Goal: Task Accomplishment & Management: Manage account settings

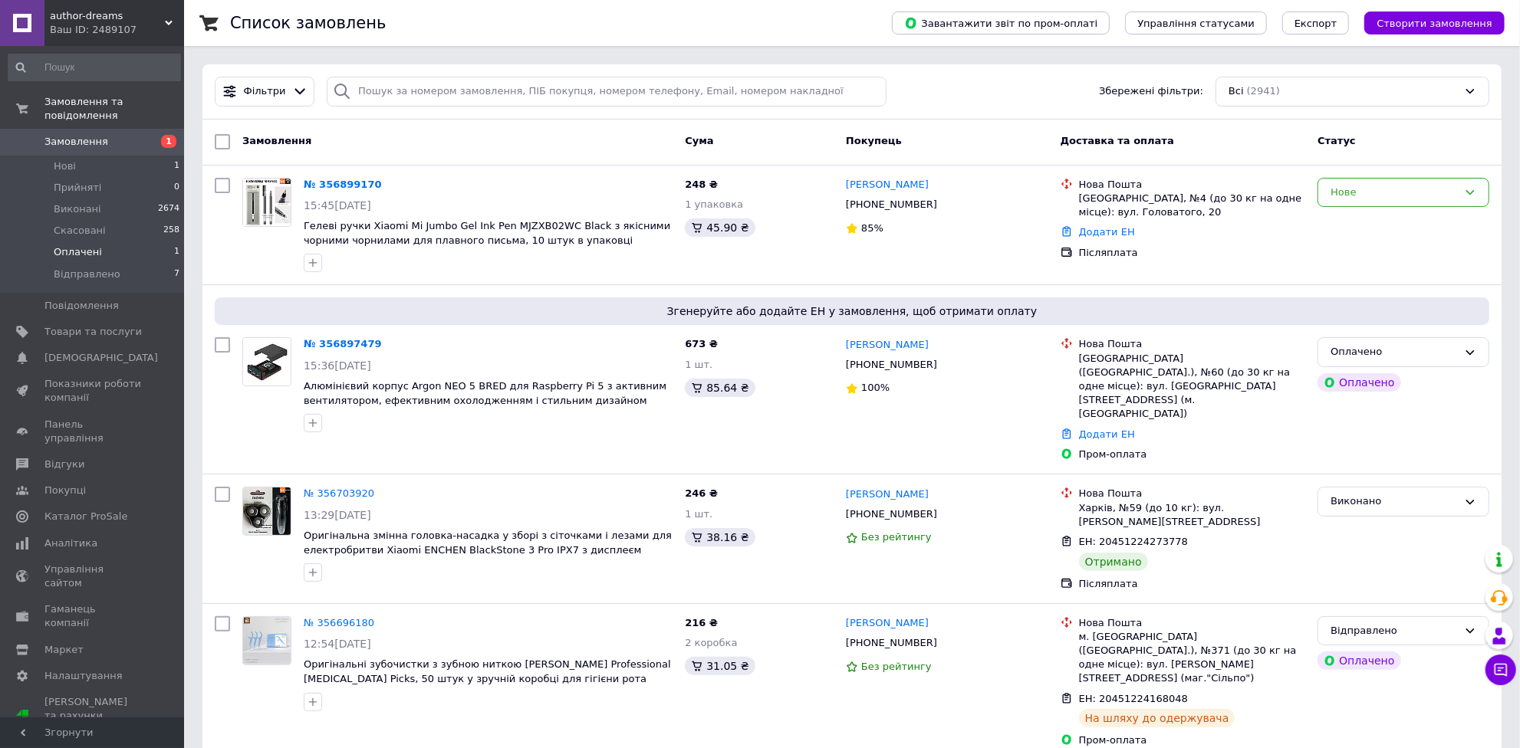
click at [81, 245] on span "Оплачені" at bounding box center [78, 252] width 48 height 14
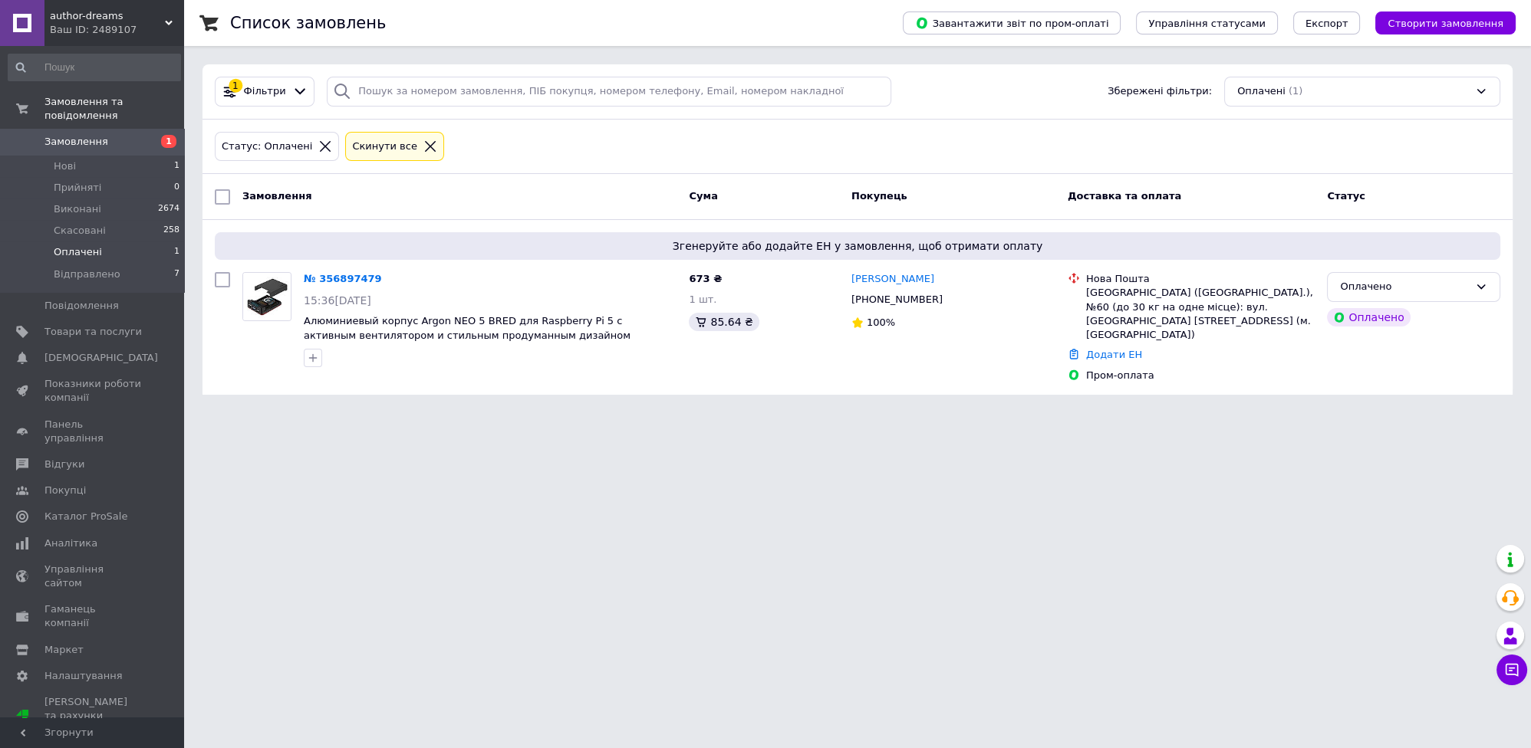
click at [76, 135] on span "Замовлення" at bounding box center [76, 142] width 64 height 14
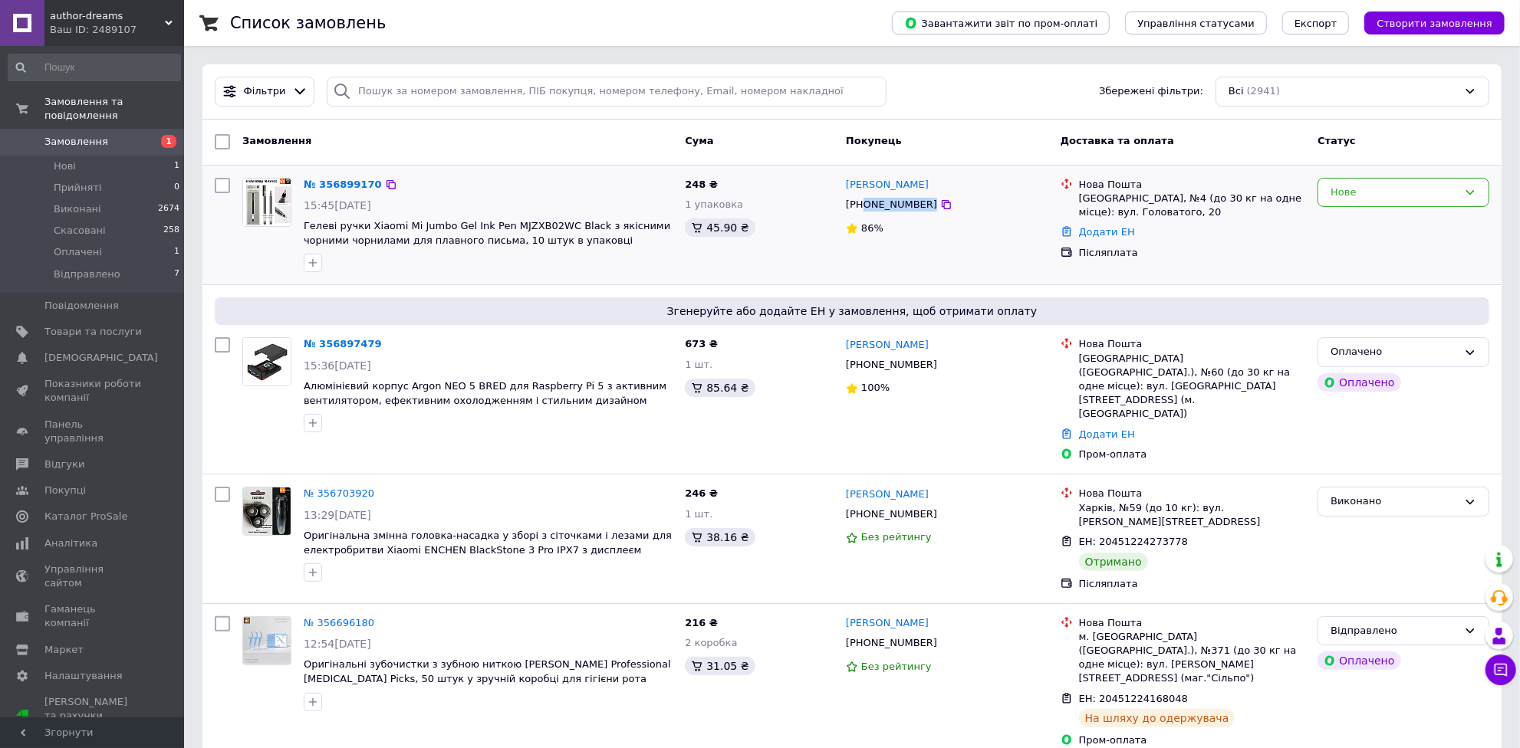
drag, startPoint x: 955, startPoint y: 206, endPoint x: 865, endPoint y: 206, distance: 89.7
click at [865, 206] on div "[PHONE_NUMBER]" at bounding box center [947, 204] width 206 height 17
copy div "0502137282"
click at [338, 182] on link "№ 356899170" at bounding box center [343, 185] width 78 height 12
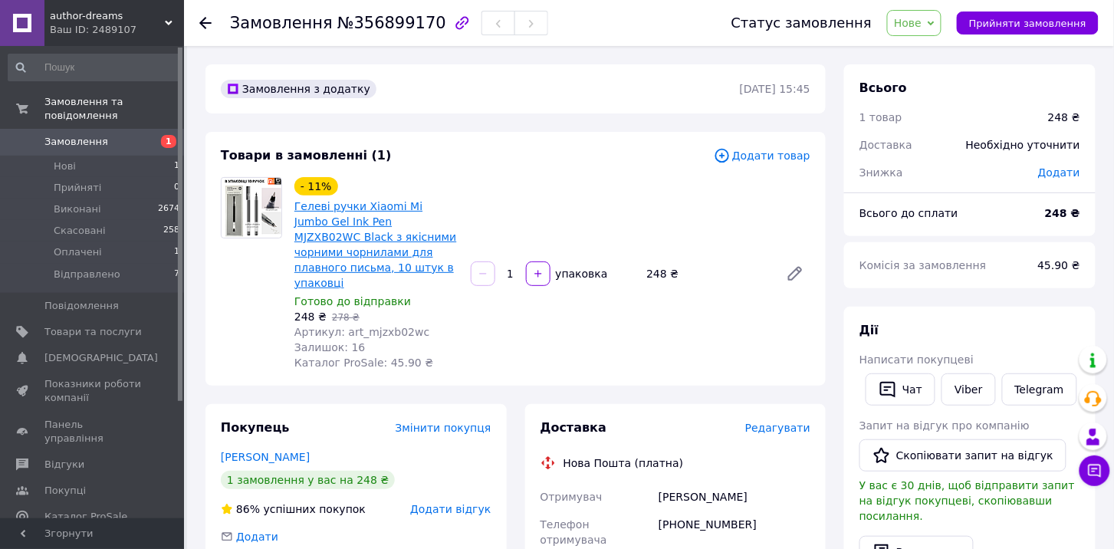
click at [357, 210] on link "Гелеві ручки Xiaomi Mi Jumbo Gel Ink Pen MJZXB02WC Black з якісними чорними чор…" at bounding box center [375, 244] width 162 height 89
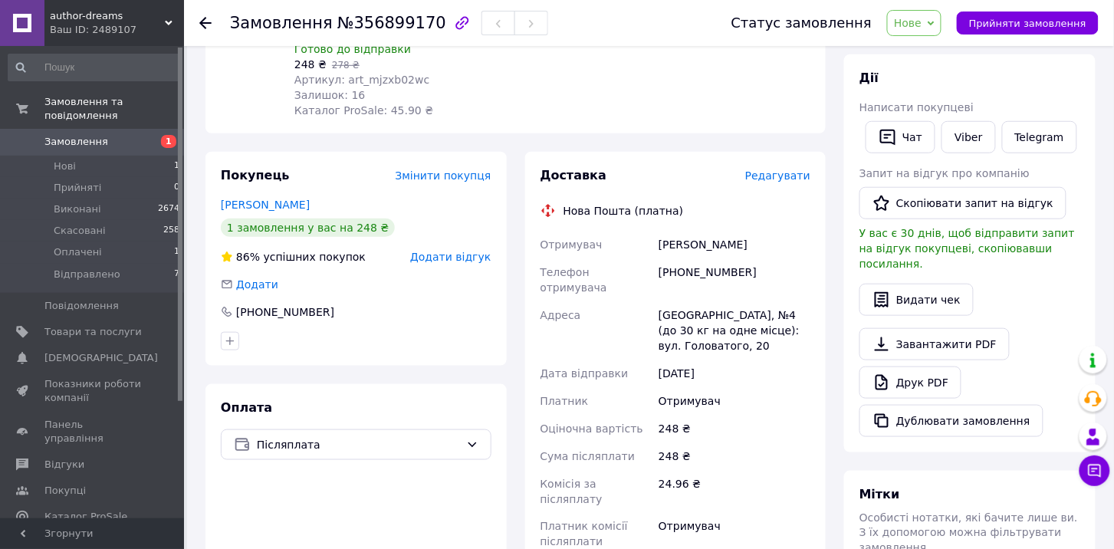
scroll to position [255, 0]
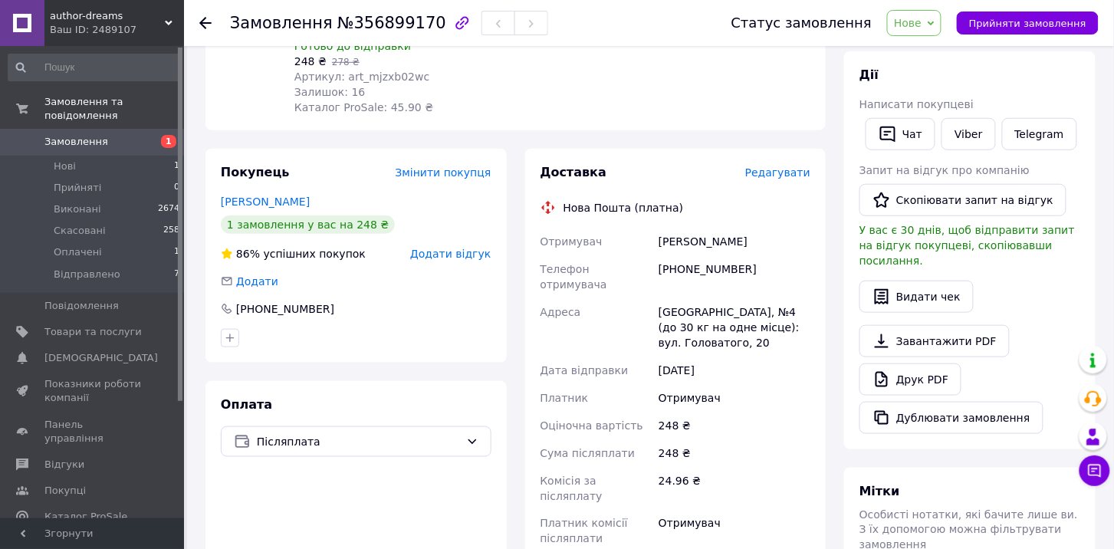
click at [732, 107] on div "Товари в замовленні (1) Додати товар - 11% Гелеві ручки Xiaomi Mi Jumbo Gel Ink…" at bounding box center [516, 4] width 620 height 254
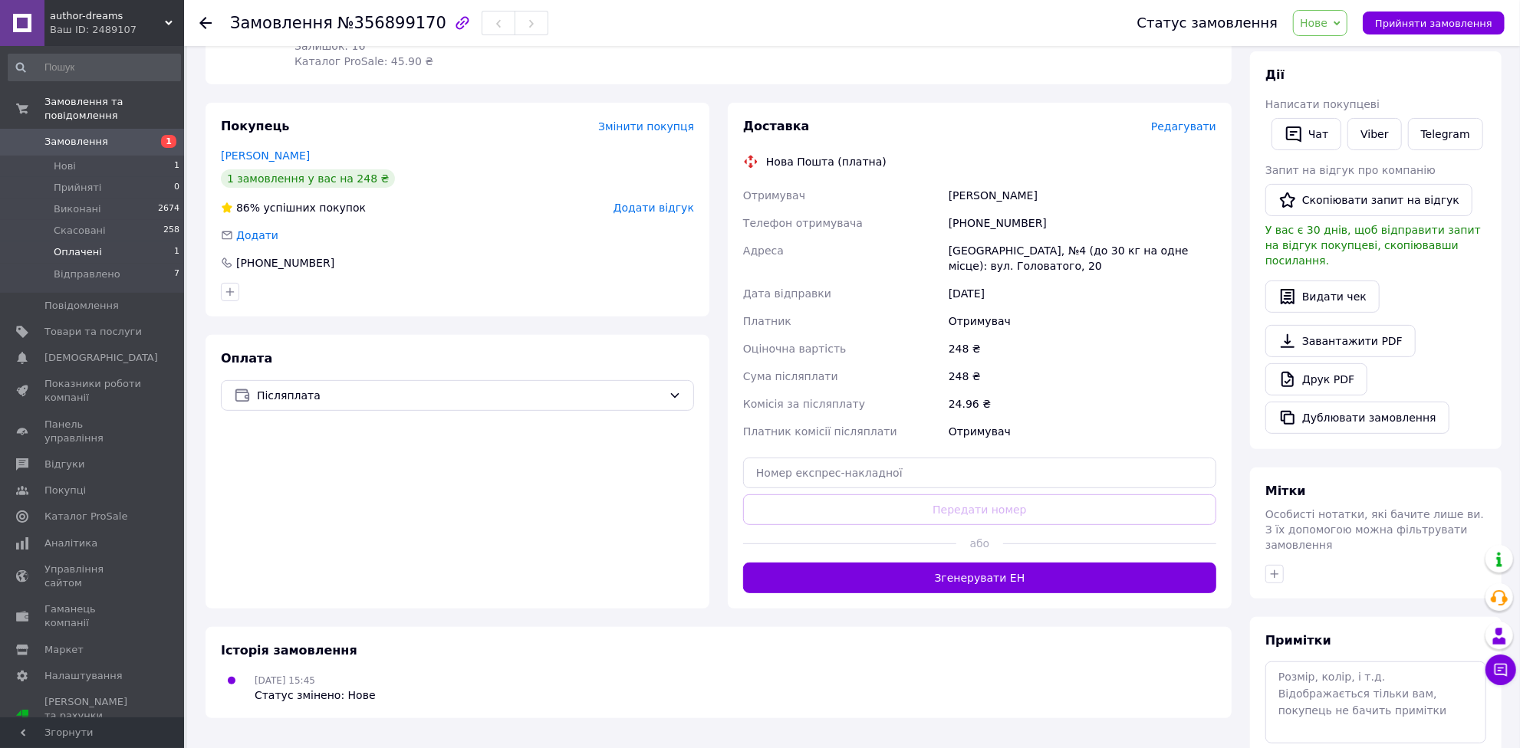
click at [61, 245] on span "Оплачені" at bounding box center [78, 252] width 48 height 14
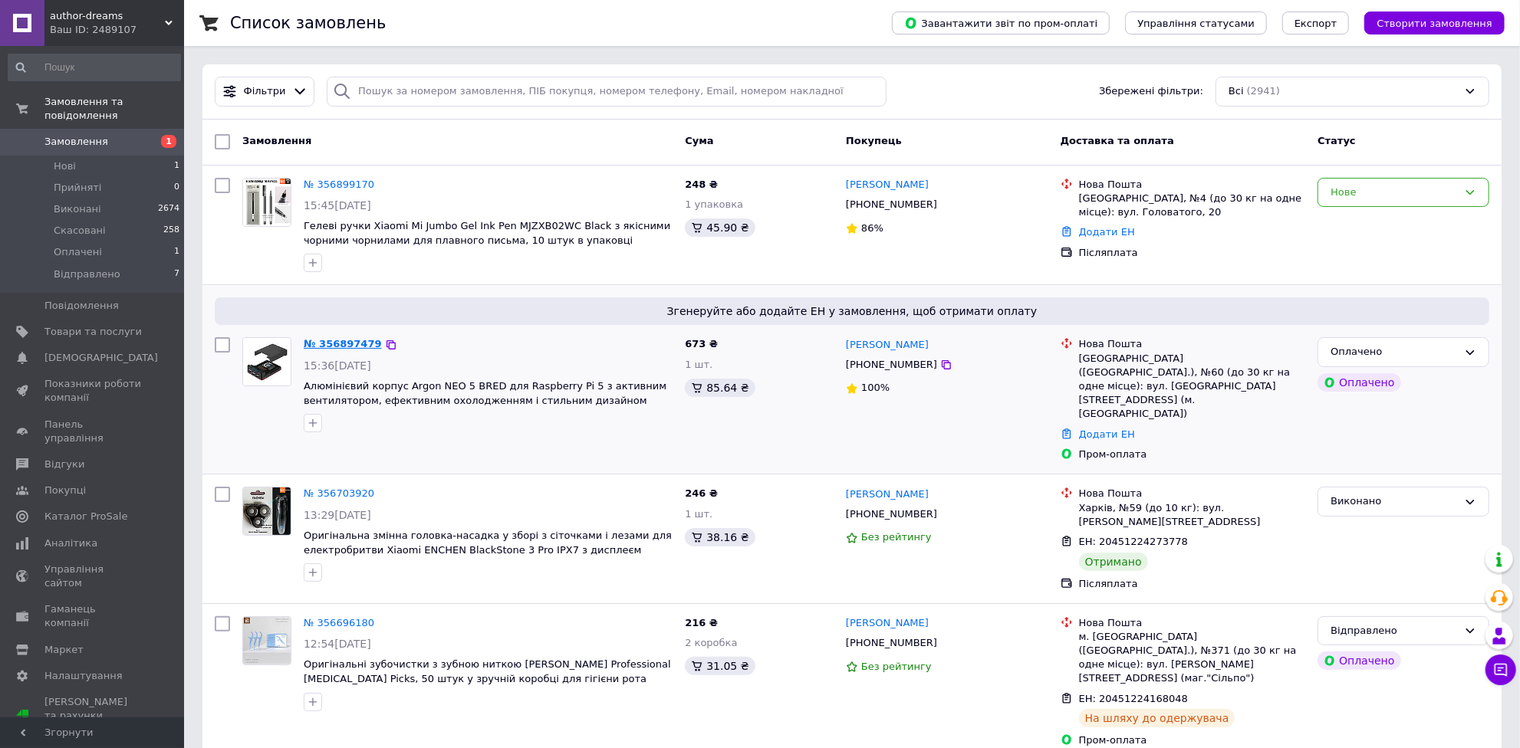
click at [341, 347] on link "№ 356897479" at bounding box center [343, 344] width 78 height 12
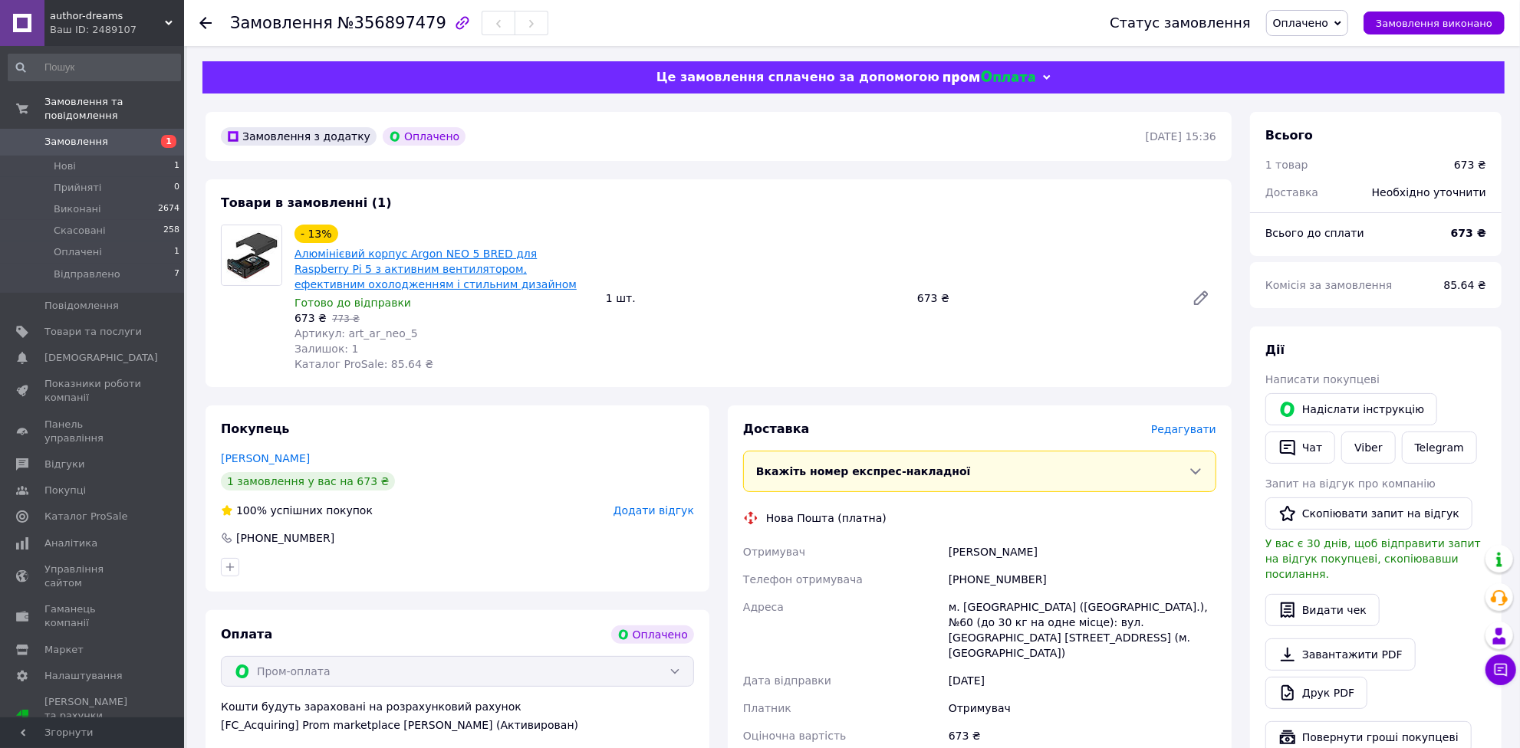
click at [479, 255] on link "Алюмінієвий корпус Argon NEO 5 BRED для Raspberry Pi 5 з активним вентилятором,…" at bounding box center [435, 269] width 282 height 43
click at [1323, 24] on span "Оплачено" at bounding box center [1300, 23] width 55 height 12
click at [1317, 51] on li "Прийнято" at bounding box center [1308, 53] width 82 height 23
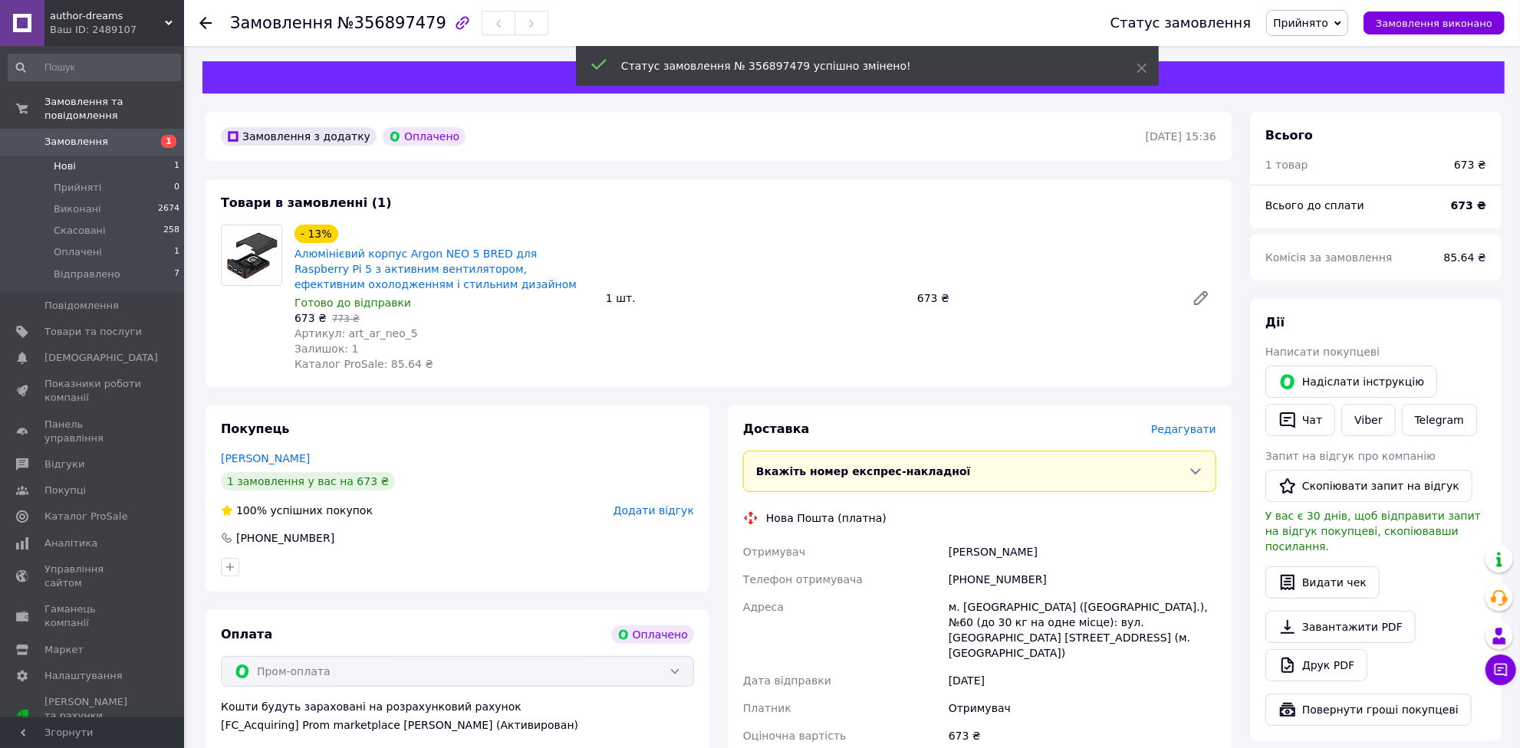
click at [81, 156] on li "Нові 1" at bounding box center [94, 166] width 189 height 21
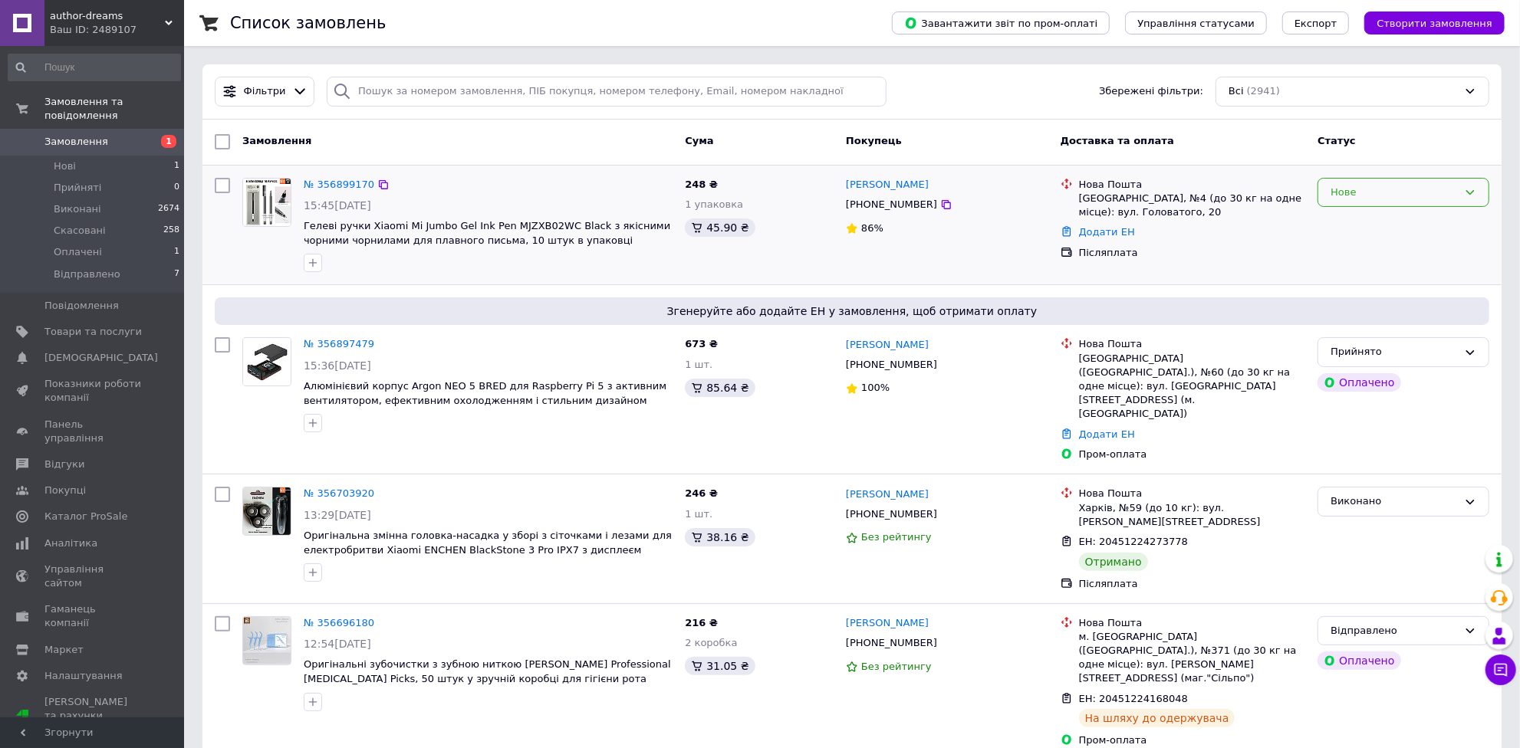
click at [1395, 187] on div "Нове" at bounding box center [1394, 193] width 127 height 16
click at [1380, 219] on li "Прийнято" at bounding box center [1403, 224] width 170 height 28
